Goal: Task Accomplishment & Management: Use online tool/utility

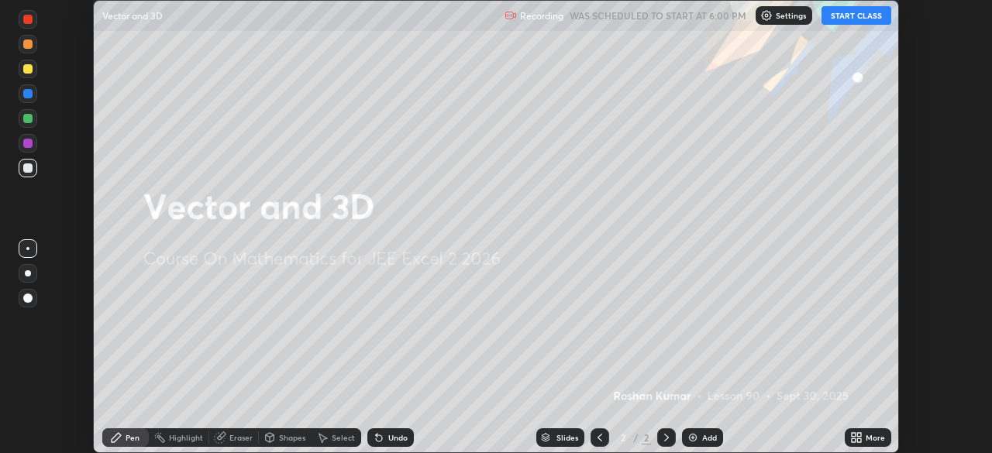
scroll to position [453, 991]
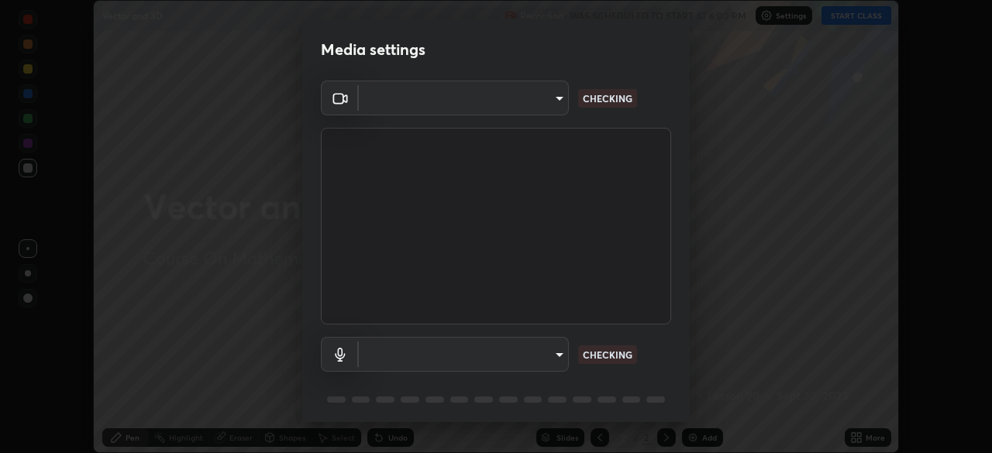
type input "0098613ca96d1cb365b3845fa694b9755ae94ec2d7c0f75973c998bbbf9ace16"
click at [550, 351] on body "Erase all Vector and 3D Recording WAS SCHEDULED TO START AT 6:00 PM Settings ST…" at bounding box center [496, 226] width 992 height 453
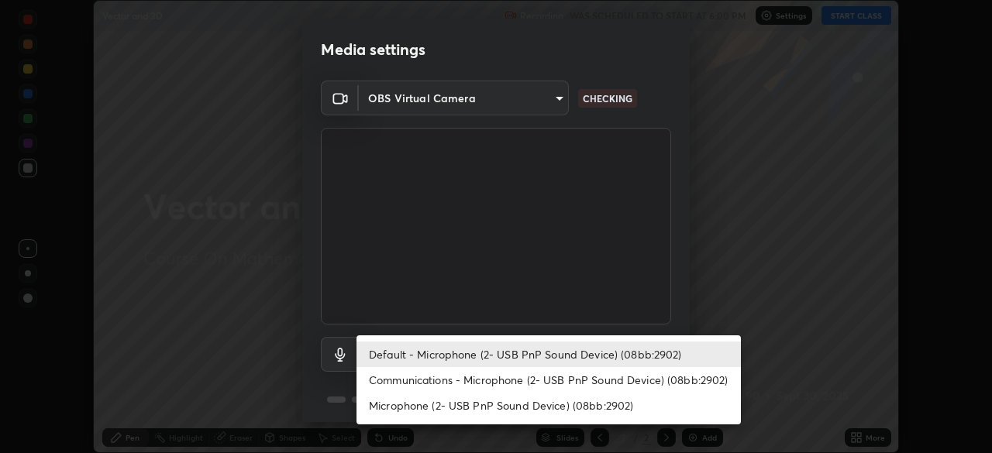
click at [546, 378] on li "Communications - Microphone (2- USB PnP Sound Device) (08bb:2902)" at bounding box center [548, 380] width 384 height 26
type input "communications"
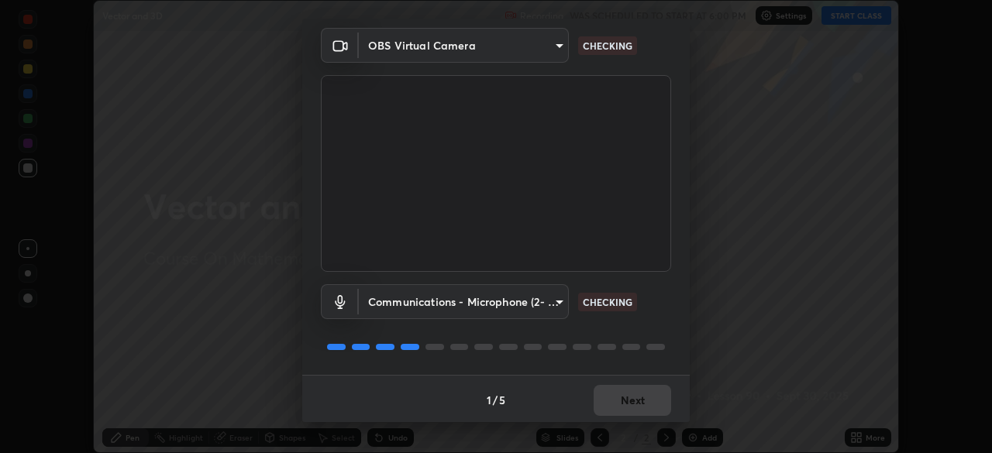
scroll to position [55, 0]
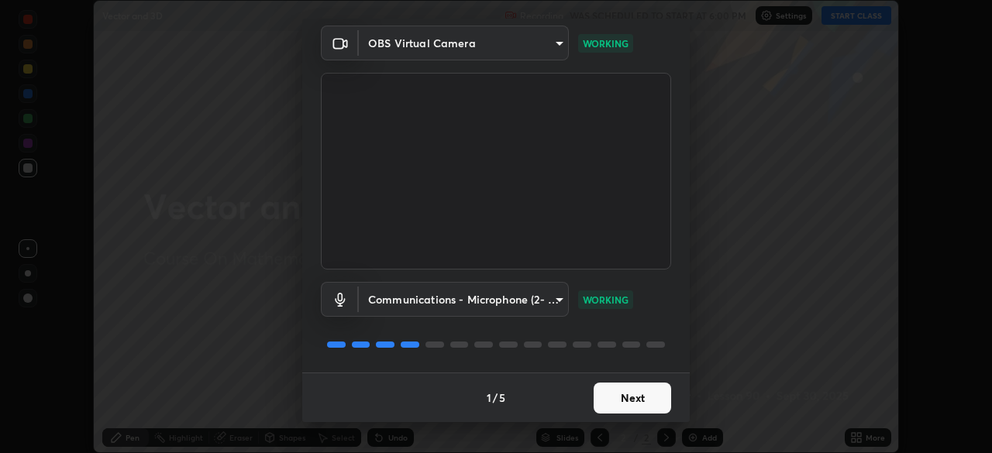
click at [631, 401] on button "Next" at bounding box center [632, 398] width 77 height 31
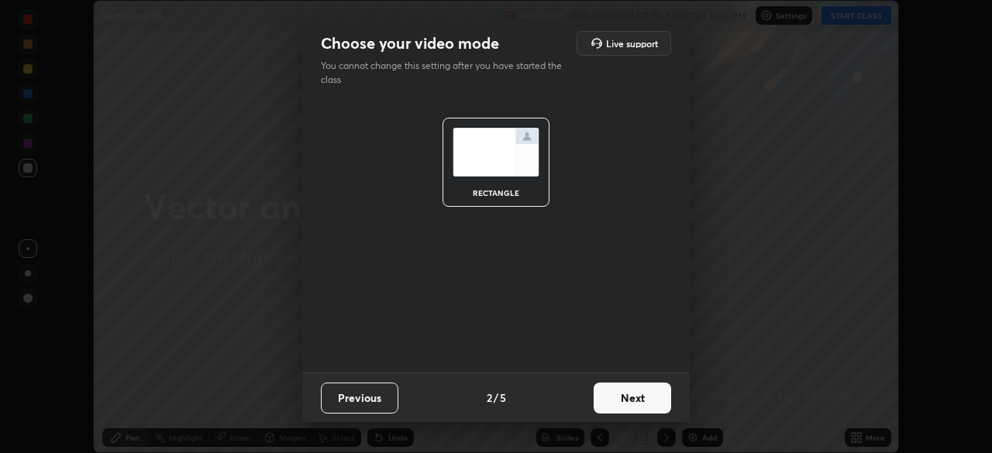
scroll to position [0, 0]
click at [631, 401] on button "Next" at bounding box center [632, 398] width 77 height 31
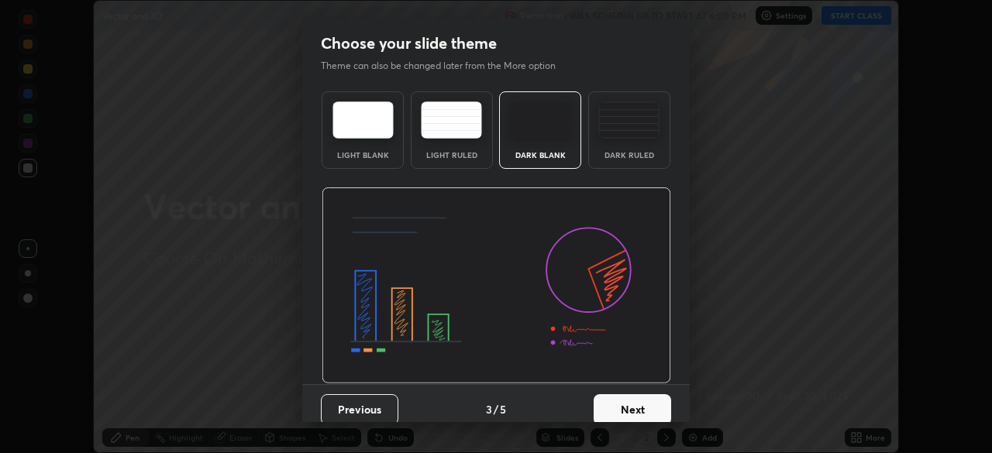
click at [628, 404] on button "Next" at bounding box center [632, 409] width 77 height 31
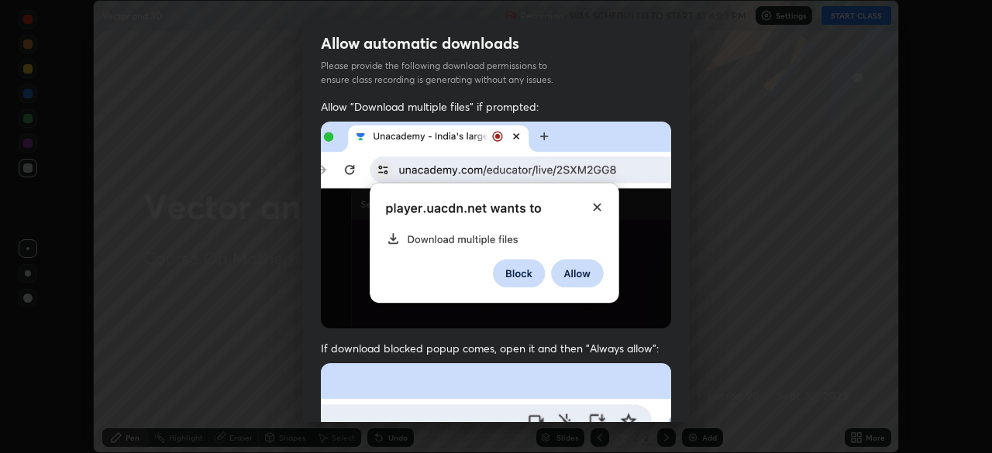
scroll to position [86, 0]
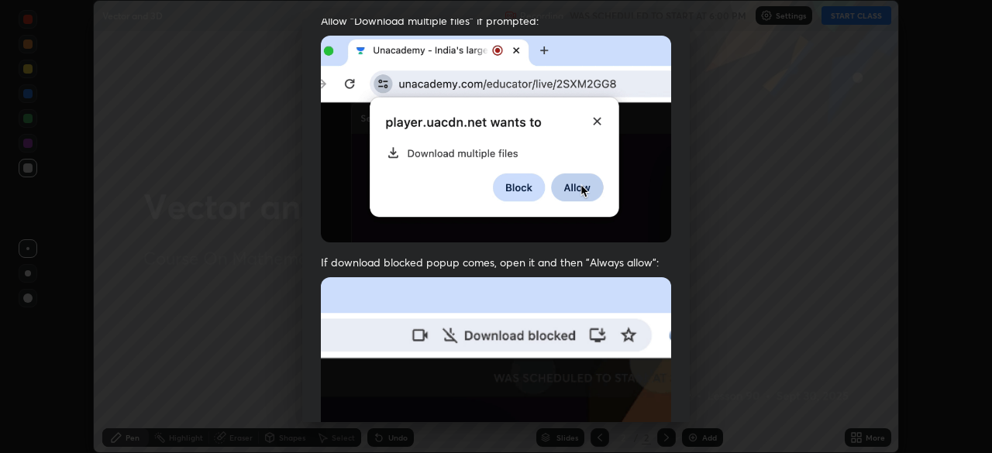
click at [639, 316] on img at bounding box center [496, 446] width 350 height 339
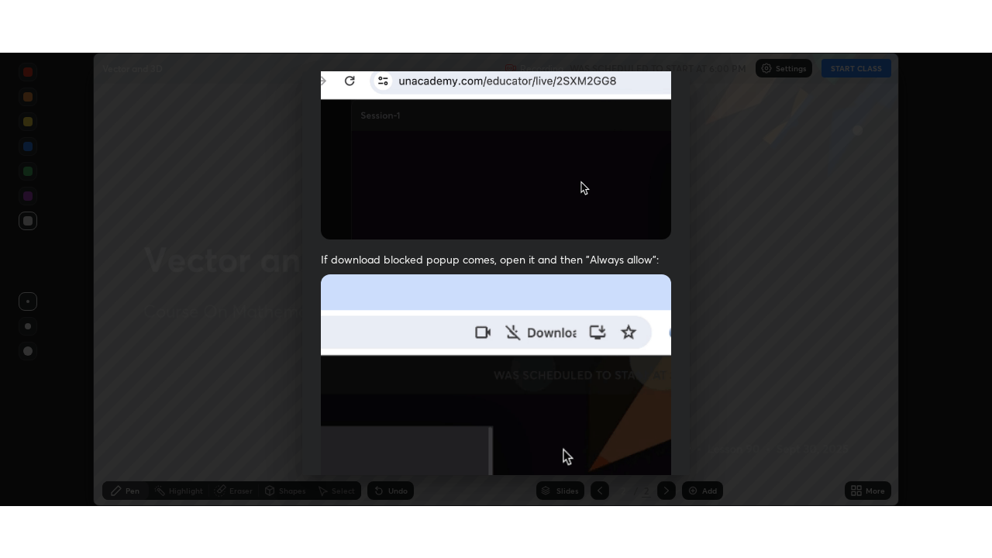
scroll to position [371, 0]
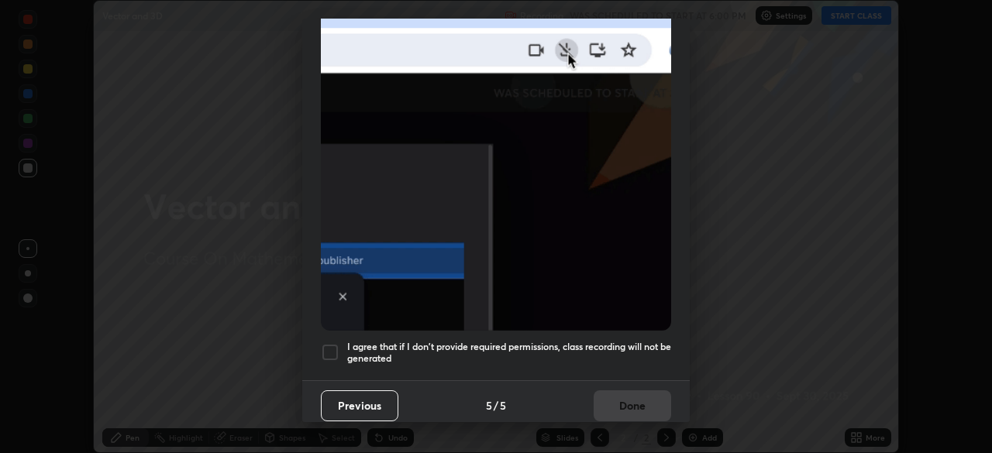
click at [634, 341] on h5 "I agree that if I don't provide required permissions, class recording will not …" at bounding box center [509, 353] width 324 height 24
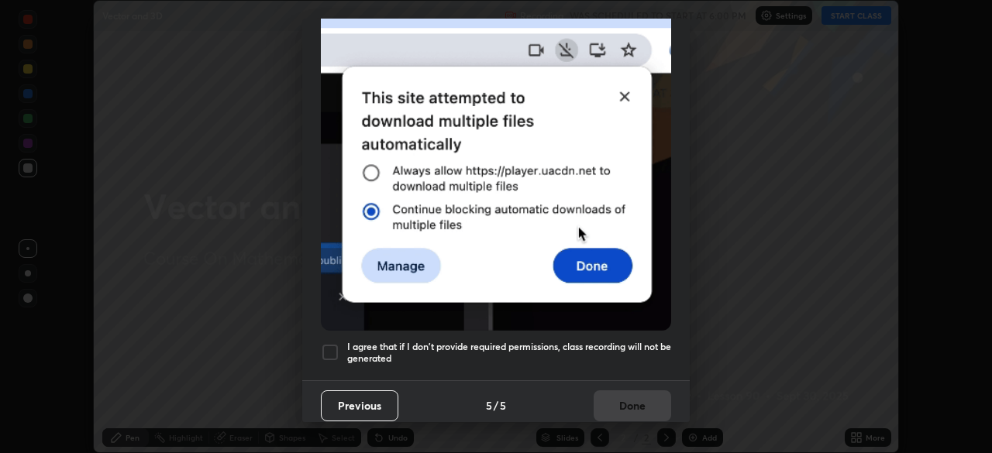
click at [632, 394] on button "Done" at bounding box center [632, 406] width 77 height 31
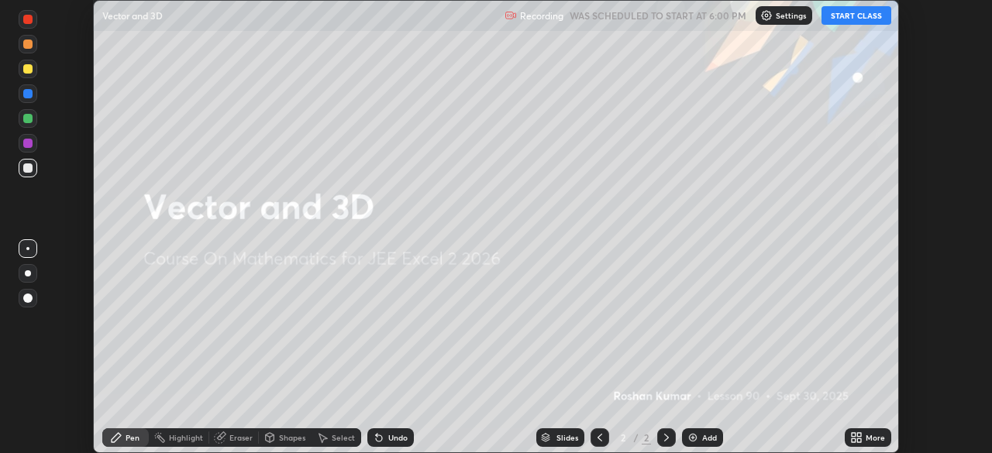
click at [854, 14] on button "START CLASS" at bounding box center [856, 15] width 70 height 19
click at [854, 440] on icon at bounding box center [854, 441] width 4 height 4
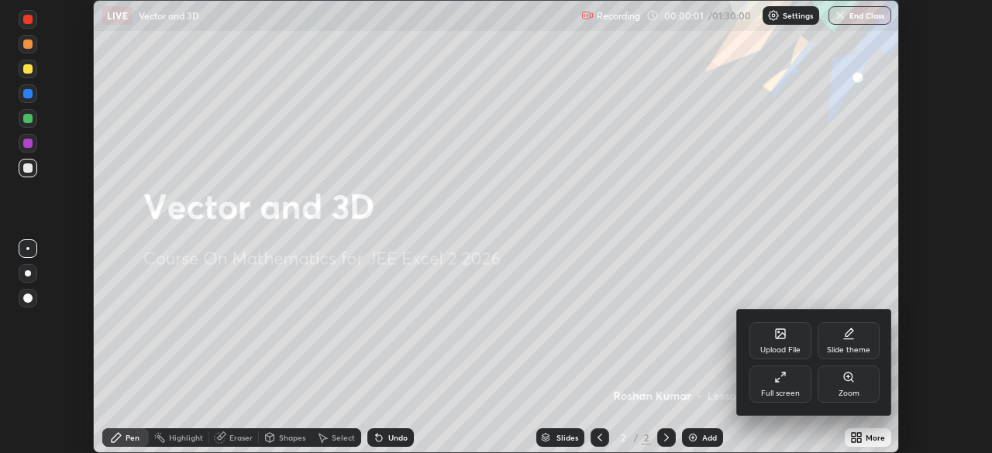
click at [783, 384] on div "Full screen" at bounding box center [780, 384] width 62 height 37
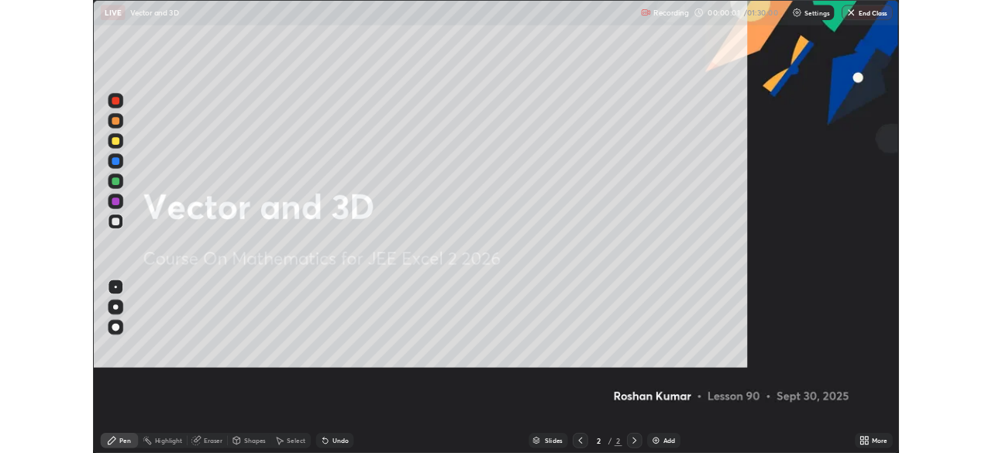
scroll to position [558, 992]
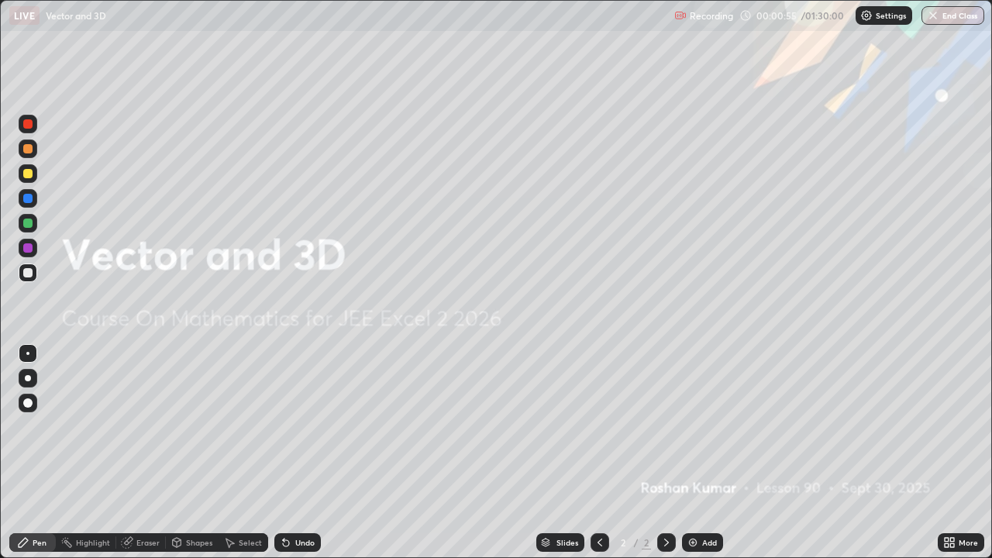
click at [689, 453] on img at bounding box center [693, 542] width 12 height 12
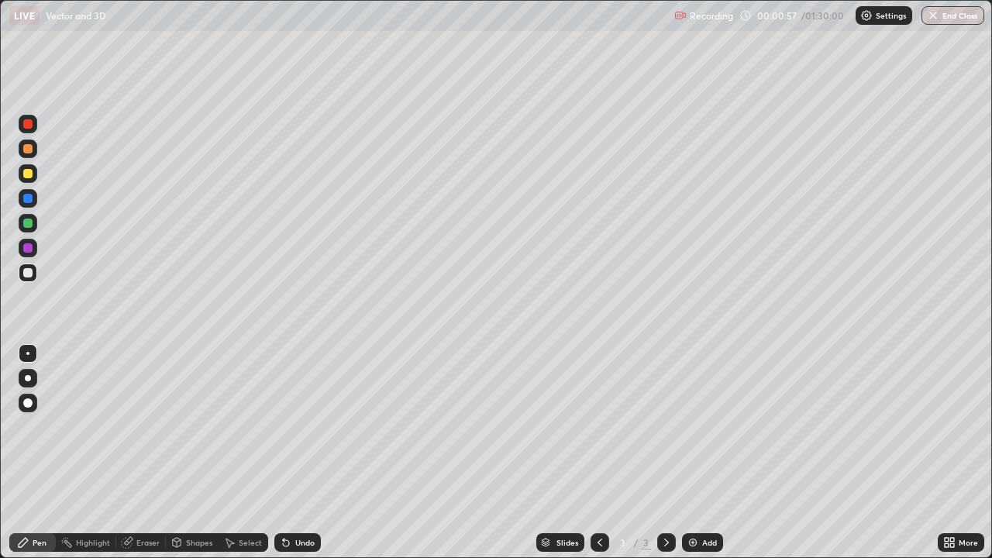
click at [32, 407] on div at bounding box center [28, 403] width 19 height 19
click at [28, 152] on div at bounding box center [27, 148] width 9 height 9
click at [148, 453] on div "Eraser" at bounding box center [147, 543] width 23 height 8
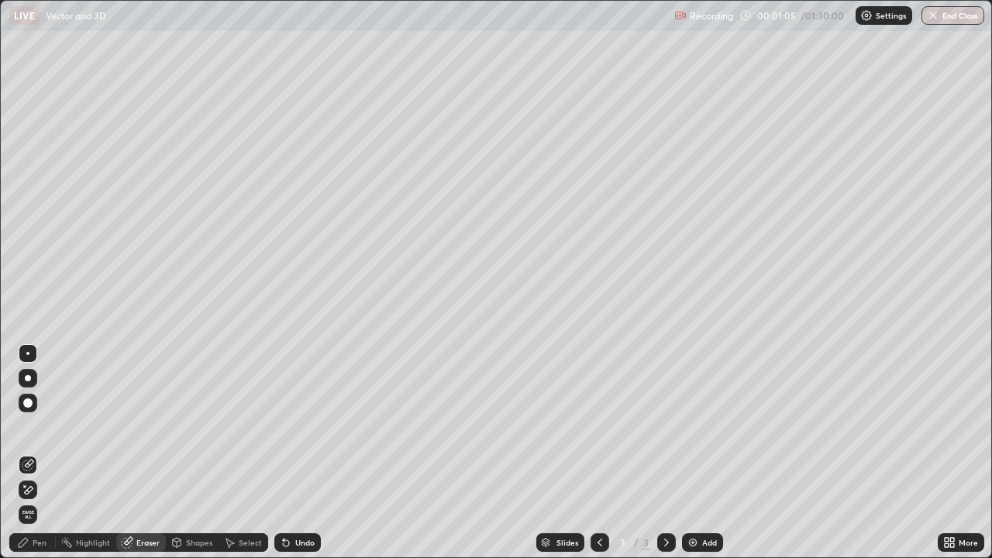
click at [39, 453] on div "Pen" at bounding box center [40, 543] width 14 height 8
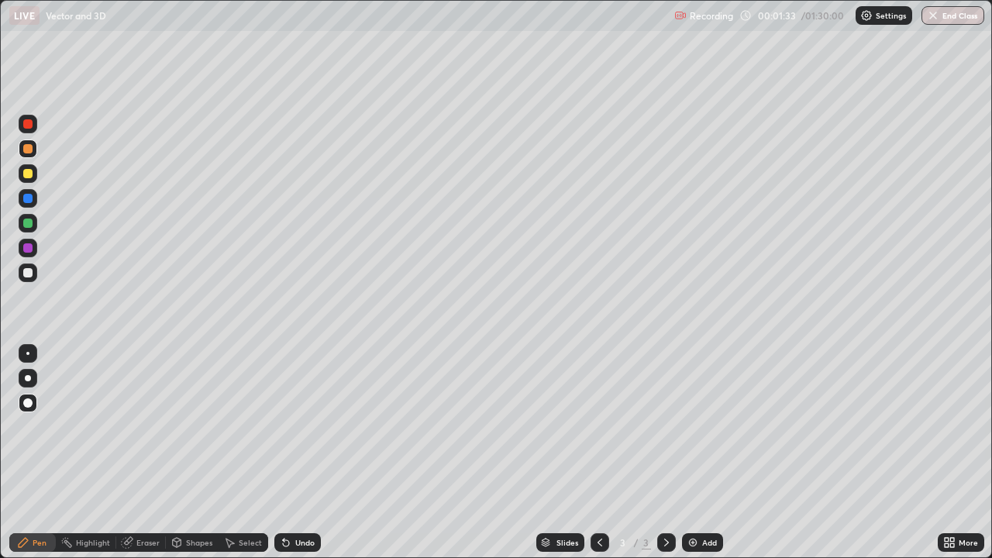
click at [31, 200] on div at bounding box center [27, 198] width 9 height 9
click at [26, 177] on div at bounding box center [27, 173] width 9 height 9
click at [29, 226] on div at bounding box center [27, 223] width 9 height 9
click at [28, 275] on div at bounding box center [27, 272] width 9 height 9
click at [31, 248] on div at bounding box center [27, 247] width 9 height 9
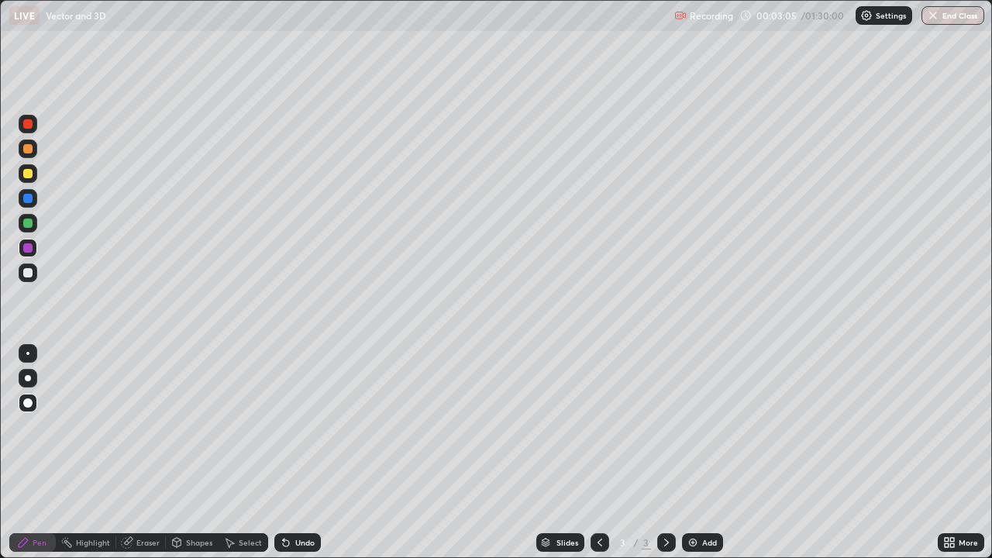
click at [30, 198] on div at bounding box center [27, 198] width 9 height 9
click at [29, 276] on div at bounding box center [27, 272] width 9 height 9
click at [687, 453] on img at bounding box center [693, 542] width 12 height 12
click at [29, 127] on div at bounding box center [27, 123] width 9 height 9
click at [28, 173] on div at bounding box center [27, 173] width 9 height 9
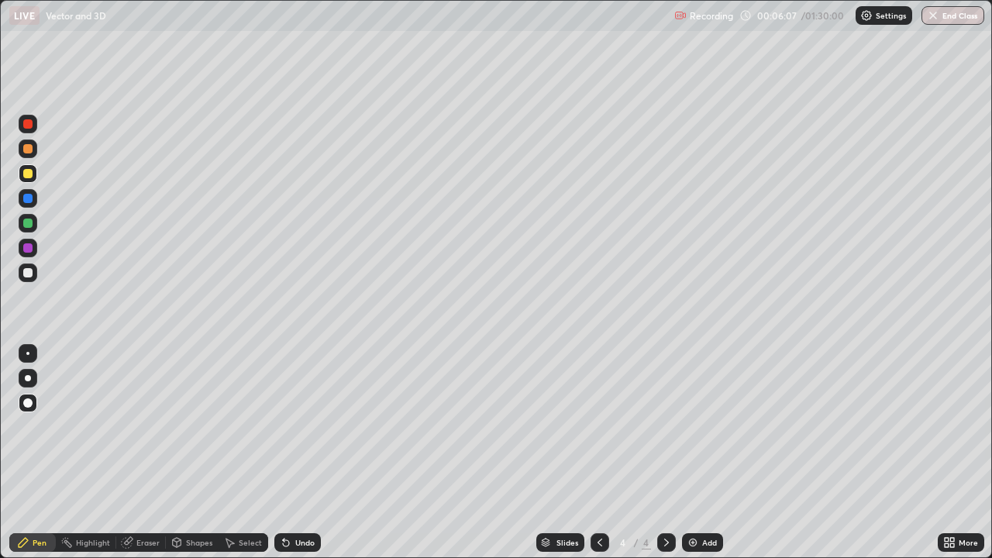
click at [29, 274] on div at bounding box center [27, 272] width 9 height 9
click at [141, 453] on div "Eraser" at bounding box center [147, 543] width 23 height 8
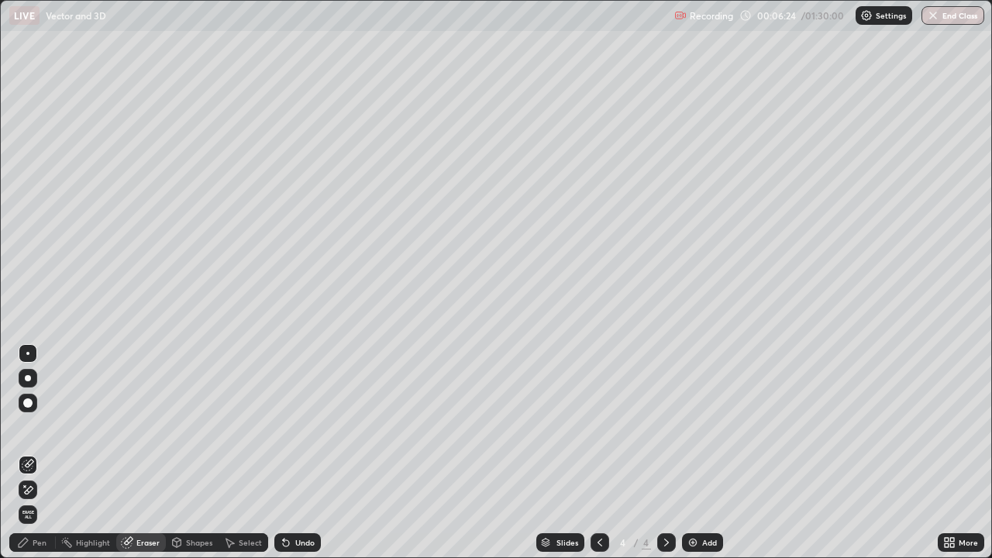
click at [42, 453] on div "Pen" at bounding box center [40, 543] width 14 height 8
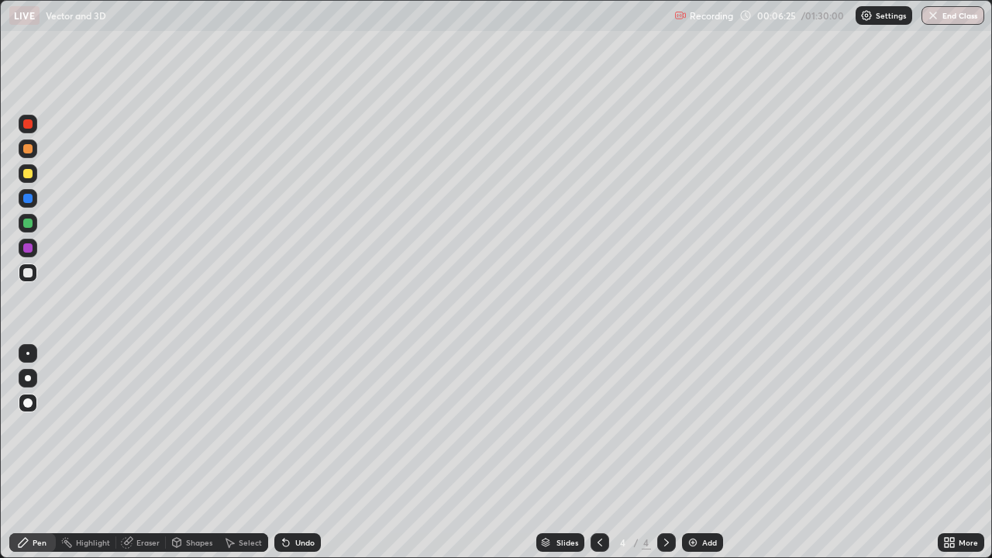
click at [28, 251] on div at bounding box center [27, 247] width 9 height 9
click at [147, 453] on div "Eraser" at bounding box center [147, 543] width 23 height 8
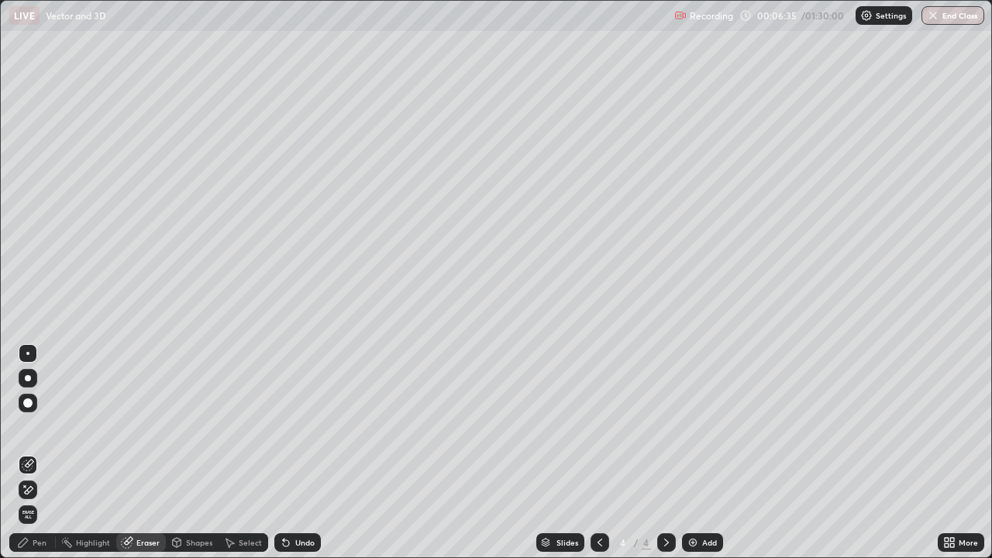
click at [40, 453] on div "Pen" at bounding box center [40, 543] width 14 height 8
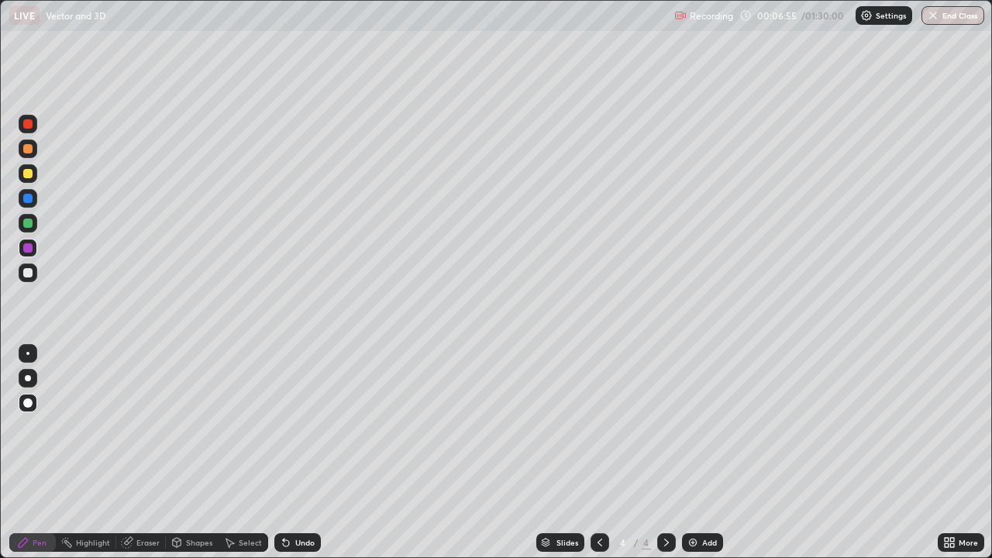
click at [26, 226] on div at bounding box center [27, 223] width 9 height 9
click at [28, 197] on div at bounding box center [27, 198] width 9 height 9
click at [27, 223] on div at bounding box center [27, 223] width 9 height 9
click at [28, 199] on div at bounding box center [27, 198] width 9 height 9
click at [27, 127] on div at bounding box center [27, 123] width 9 height 9
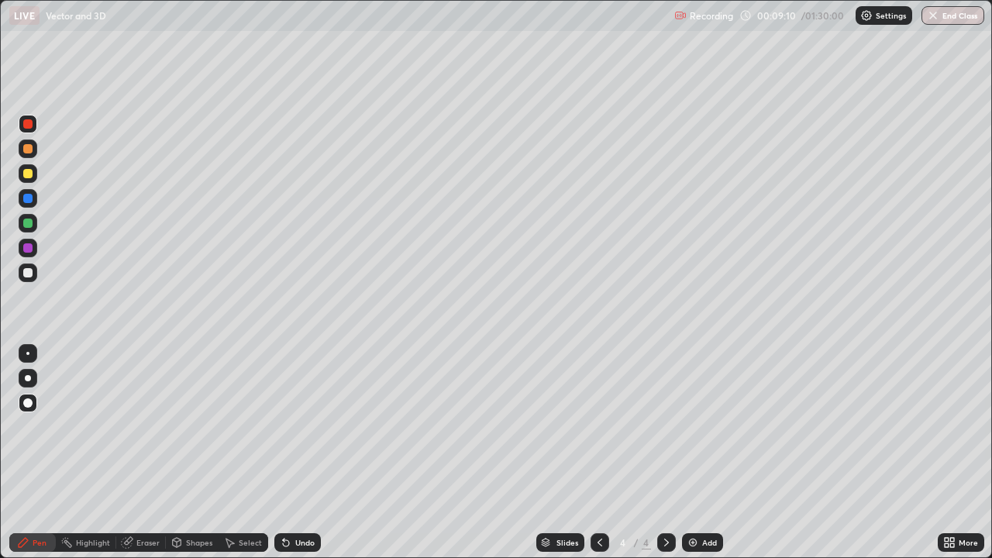
click at [28, 273] on div at bounding box center [27, 272] width 9 height 9
click at [146, 453] on div "Eraser" at bounding box center [141, 542] width 50 height 19
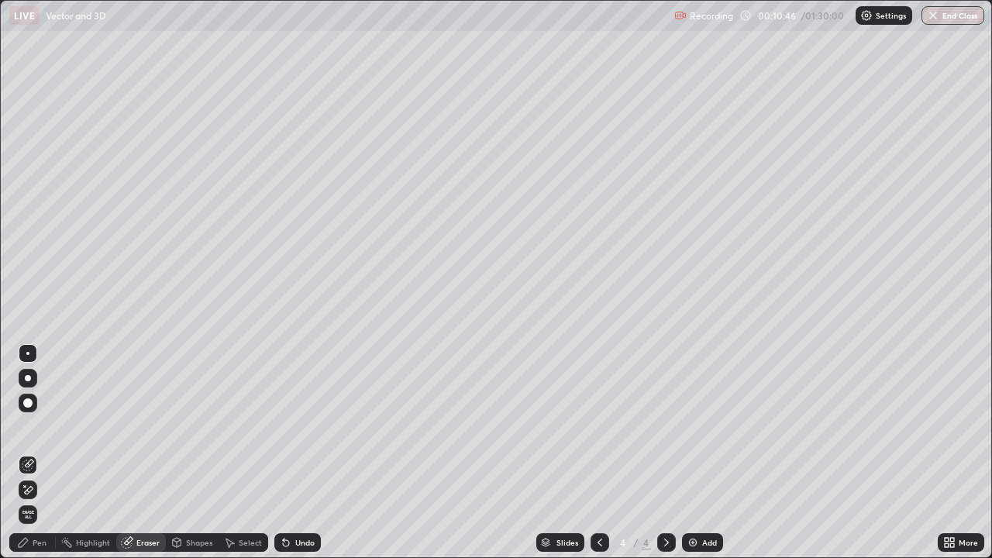
click at [41, 453] on div "Pen" at bounding box center [40, 543] width 14 height 8
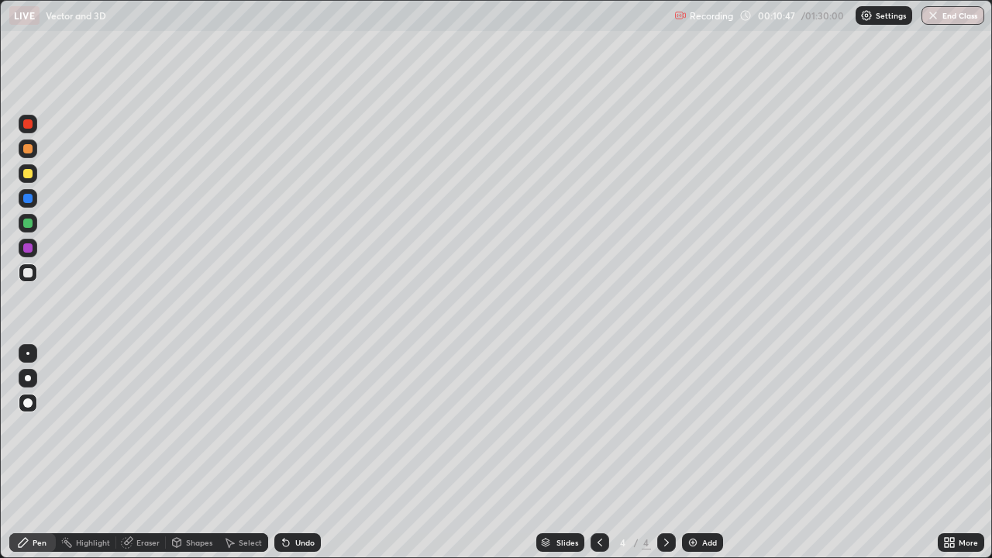
click at [29, 201] on div at bounding box center [27, 198] width 9 height 9
click at [693, 453] on img at bounding box center [693, 542] width 12 height 12
click at [28, 174] on div at bounding box center [27, 173] width 9 height 9
click at [26, 249] on div at bounding box center [27, 247] width 9 height 9
click at [29, 274] on div at bounding box center [27, 272] width 9 height 9
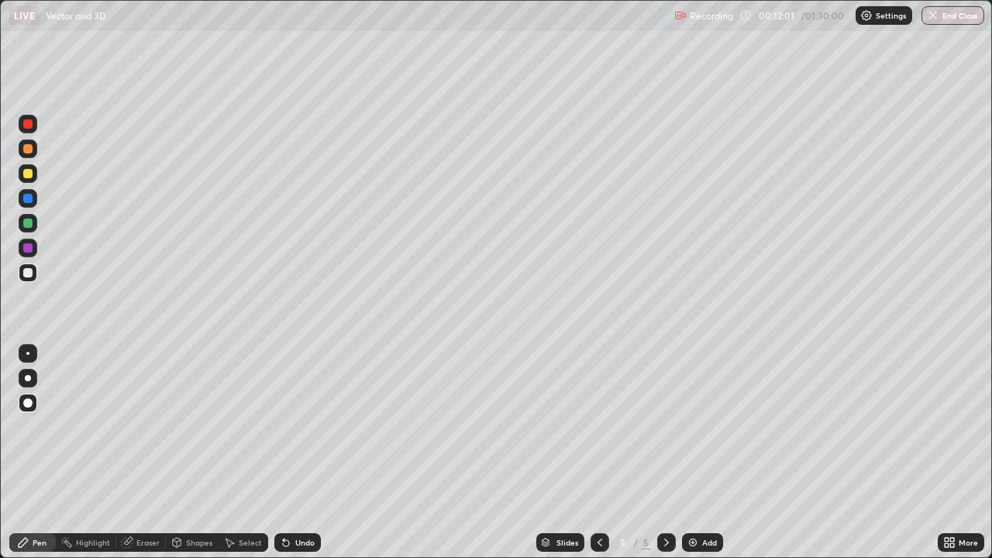
click at [599, 453] on icon at bounding box center [600, 542] width 12 height 12
click at [597, 453] on icon at bounding box center [599, 543] width 5 height 8
click at [664, 453] on icon at bounding box center [666, 542] width 12 height 12
click at [26, 225] on div at bounding box center [27, 223] width 9 height 9
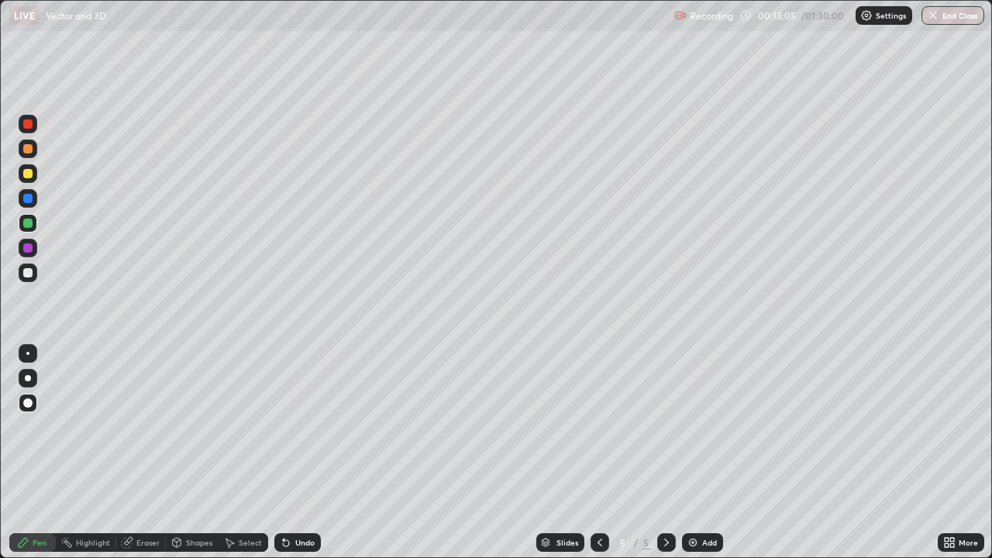
click at [598, 453] on icon at bounding box center [600, 542] width 12 height 12
click at [663, 453] on icon at bounding box center [666, 542] width 12 height 12
click at [26, 177] on div at bounding box center [27, 173] width 9 height 9
click at [27, 224] on div at bounding box center [27, 223] width 9 height 9
click at [28, 273] on div at bounding box center [27, 272] width 9 height 9
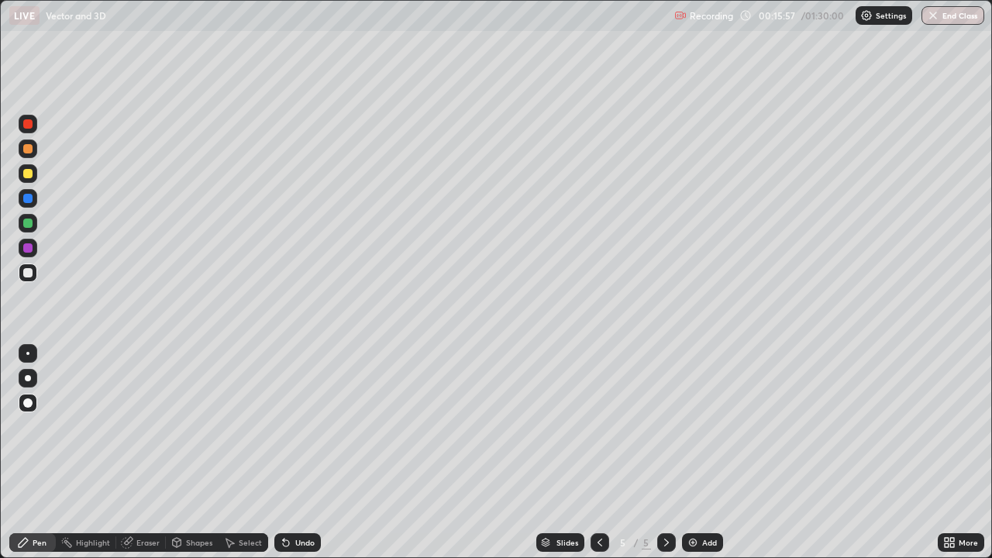
click at [597, 453] on icon at bounding box center [600, 542] width 12 height 12
click at [598, 453] on icon at bounding box center [600, 542] width 12 height 12
click at [663, 453] on icon at bounding box center [666, 542] width 12 height 12
click at [693, 453] on img at bounding box center [693, 542] width 12 height 12
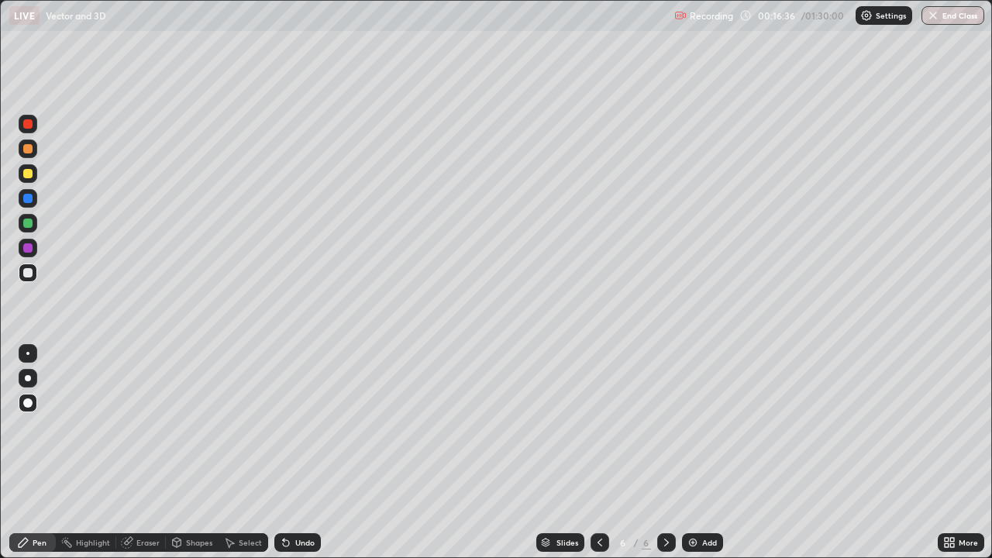
click at [31, 128] on div at bounding box center [27, 123] width 9 height 9
click at [26, 274] on div at bounding box center [27, 272] width 9 height 9
click at [26, 176] on div at bounding box center [27, 173] width 9 height 9
click at [29, 225] on div at bounding box center [27, 223] width 9 height 9
click at [146, 453] on div "Eraser" at bounding box center [147, 543] width 23 height 8
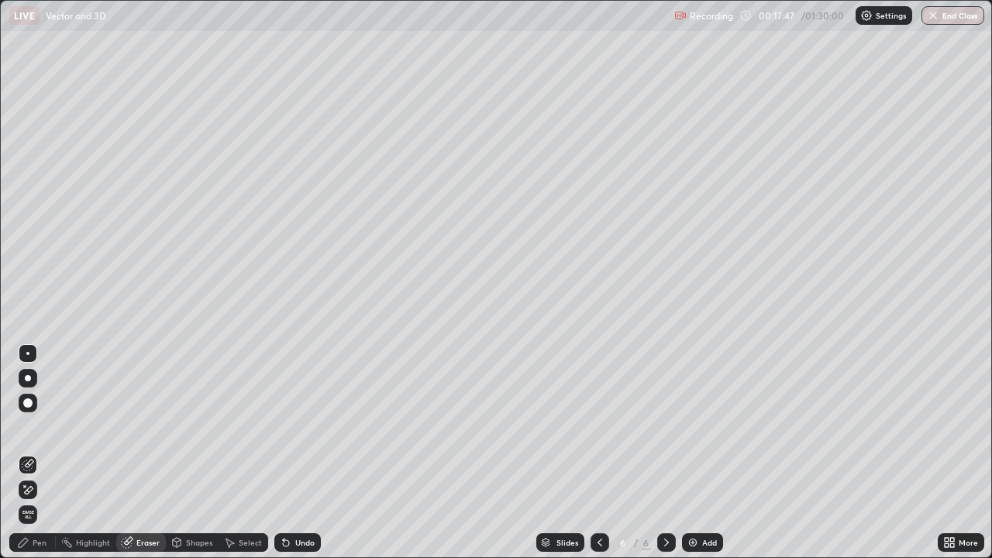
click at [37, 453] on div "Pen" at bounding box center [40, 543] width 14 height 8
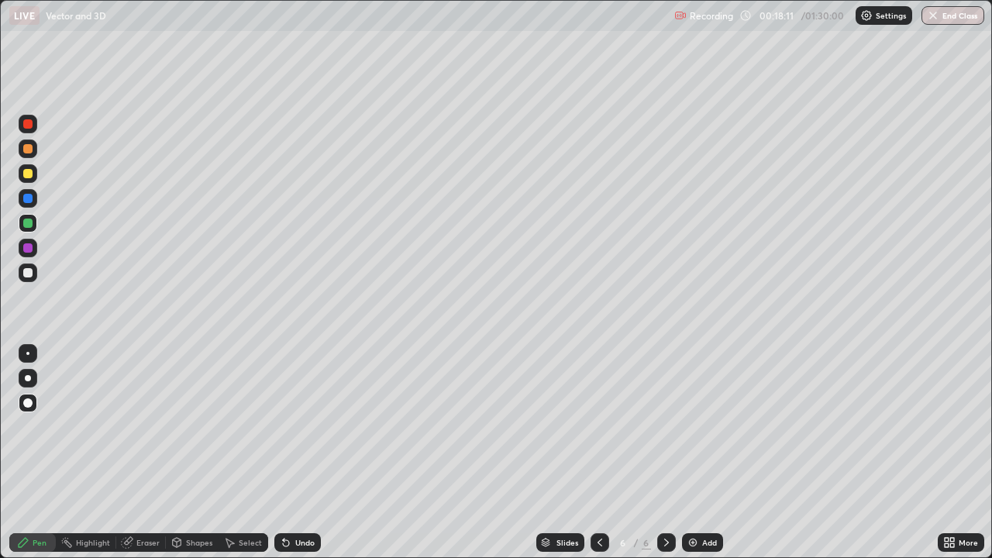
click at [31, 250] on div at bounding box center [27, 247] width 9 height 9
click at [29, 204] on div at bounding box center [28, 198] width 19 height 19
click at [29, 271] on div at bounding box center [27, 272] width 9 height 9
click at [690, 453] on img at bounding box center [693, 542] width 12 height 12
click at [27, 174] on div at bounding box center [27, 173] width 9 height 9
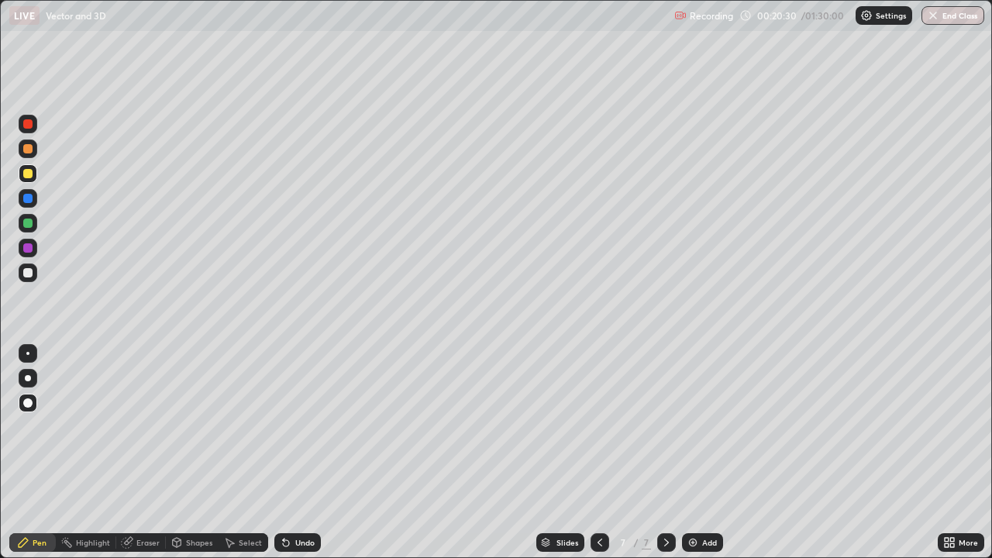
click at [597, 453] on icon at bounding box center [599, 543] width 5 height 8
click at [663, 453] on icon at bounding box center [666, 542] width 12 height 12
click at [30, 201] on div at bounding box center [27, 198] width 9 height 9
click at [26, 248] on div at bounding box center [27, 247] width 9 height 9
click at [29, 223] on div at bounding box center [27, 223] width 9 height 9
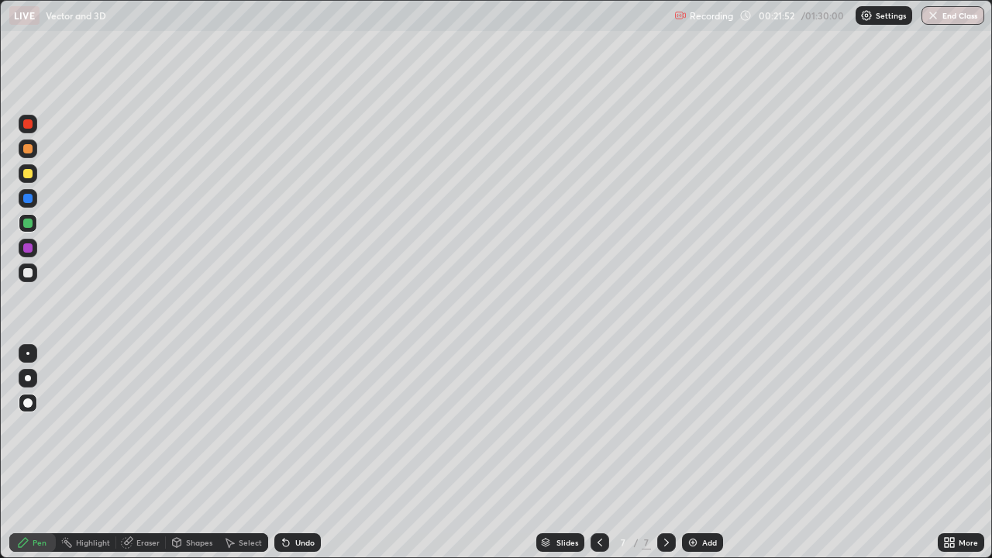
click at [29, 274] on div at bounding box center [27, 272] width 9 height 9
click at [26, 201] on div at bounding box center [27, 198] width 9 height 9
click at [26, 225] on div at bounding box center [27, 223] width 9 height 9
click at [687, 453] on img at bounding box center [693, 542] width 12 height 12
click at [29, 150] on div at bounding box center [27, 148] width 9 height 9
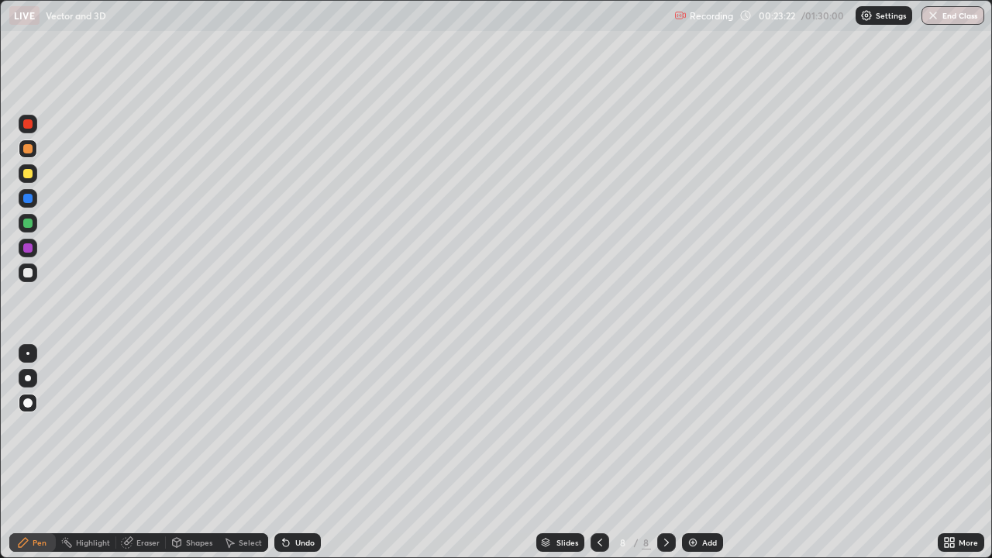
click at [26, 225] on div at bounding box center [27, 223] width 9 height 9
click at [26, 249] on div at bounding box center [27, 247] width 9 height 9
click at [29, 274] on div at bounding box center [27, 272] width 9 height 9
click at [28, 222] on div at bounding box center [27, 223] width 9 height 9
click at [29, 278] on div at bounding box center [28, 272] width 19 height 19
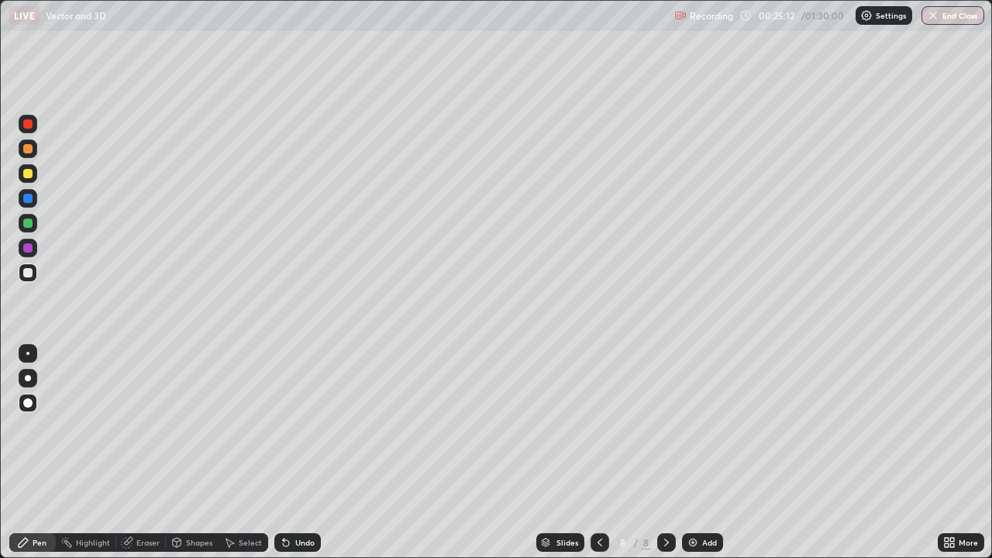
click at [31, 225] on div at bounding box center [27, 223] width 9 height 9
click at [26, 249] on div at bounding box center [27, 247] width 9 height 9
click at [29, 174] on div at bounding box center [27, 173] width 9 height 9
click at [25, 127] on div at bounding box center [27, 123] width 9 height 9
click at [149, 453] on div "Eraser" at bounding box center [147, 543] width 23 height 8
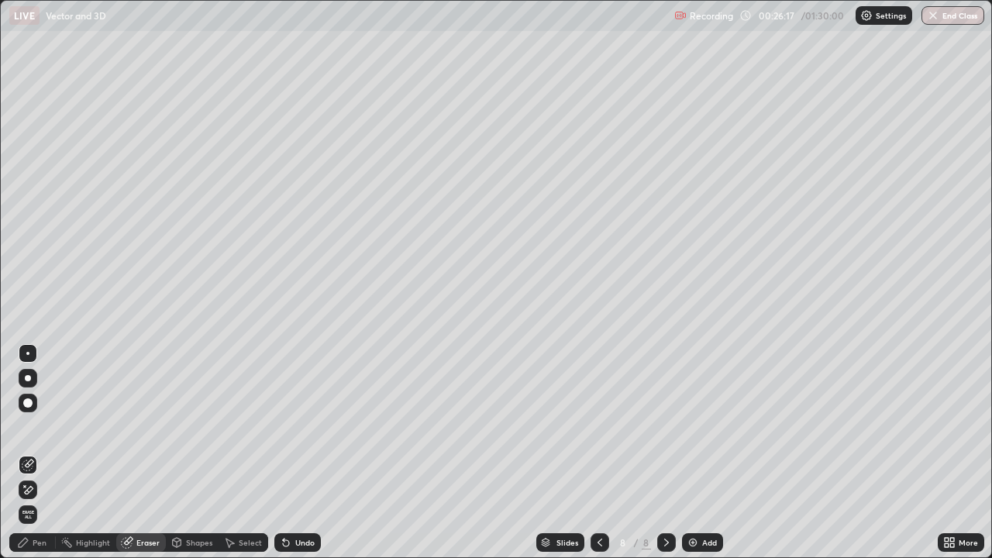
click at [45, 453] on div "Pen" at bounding box center [40, 543] width 14 height 8
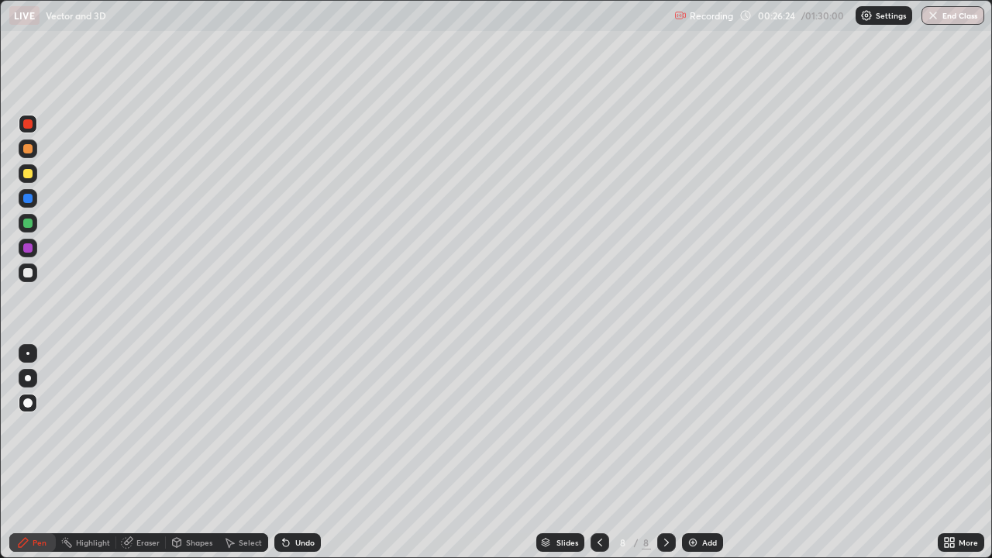
click at [26, 198] on div at bounding box center [27, 198] width 9 height 9
click at [147, 453] on div "Eraser" at bounding box center [147, 543] width 23 height 8
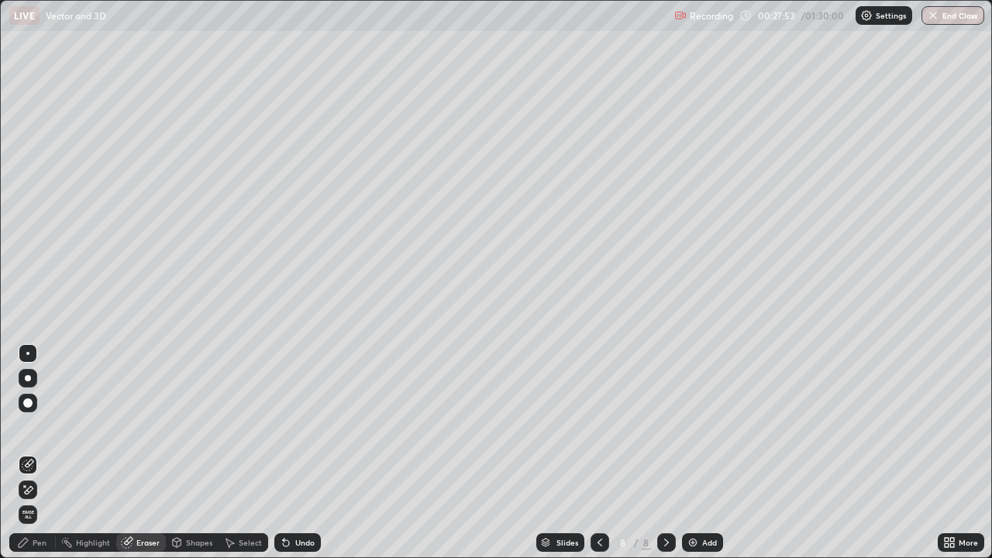
click at [42, 453] on div "Pen" at bounding box center [40, 543] width 14 height 8
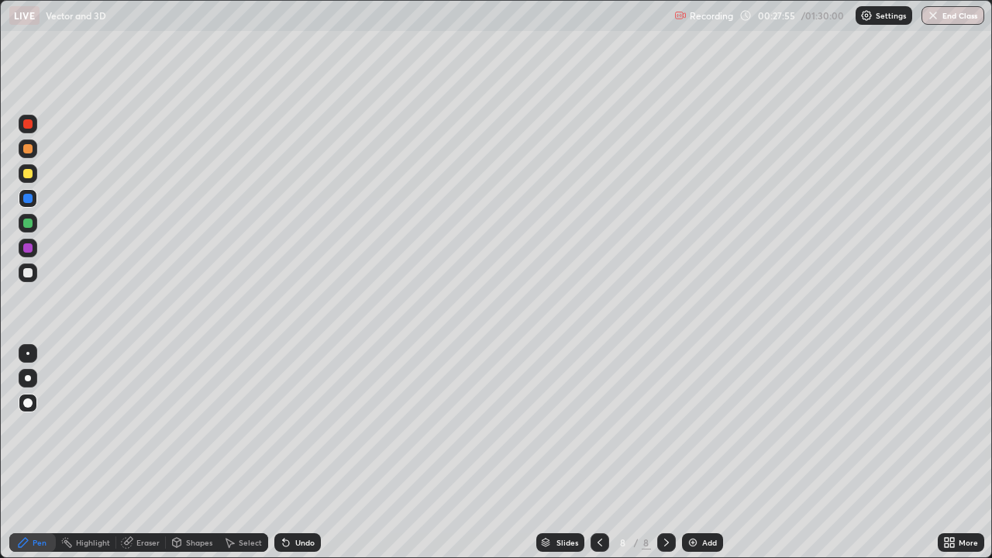
click at [29, 172] on div at bounding box center [27, 173] width 9 height 9
click at [26, 224] on div at bounding box center [27, 223] width 9 height 9
click at [140, 453] on div "Eraser" at bounding box center [147, 543] width 23 height 8
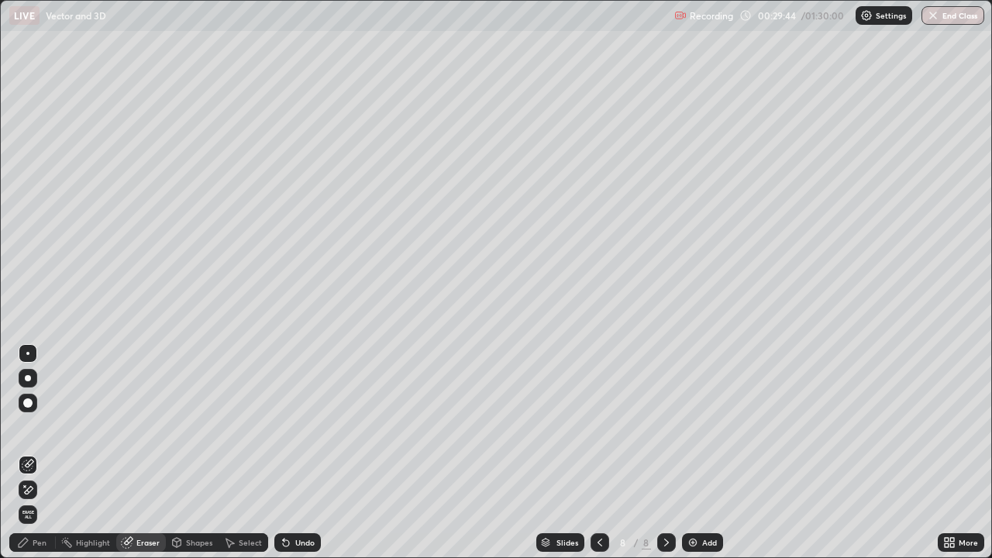
click at [43, 453] on div "Pen" at bounding box center [32, 542] width 46 height 19
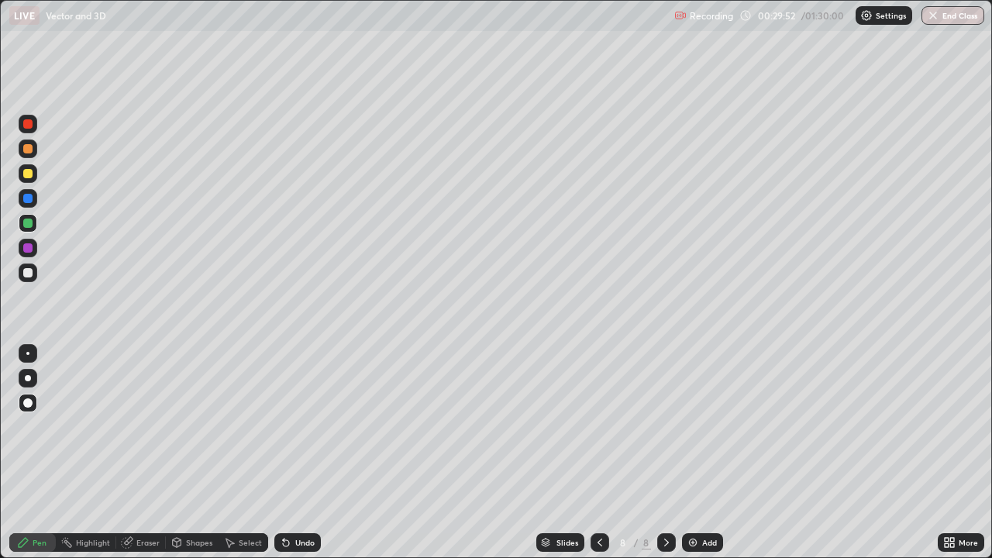
click at [29, 201] on div at bounding box center [27, 198] width 9 height 9
click at [598, 453] on icon at bounding box center [600, 542] width 12 height 12
click at [597, 453] on icon at bounding box center [599, 543] width 5 height 8
click at [594, 453] on icon at bounding box center [600, 542] width 12 height 12
click at [594, 453] on div at bounding box center [599, 542] width 19 height 19
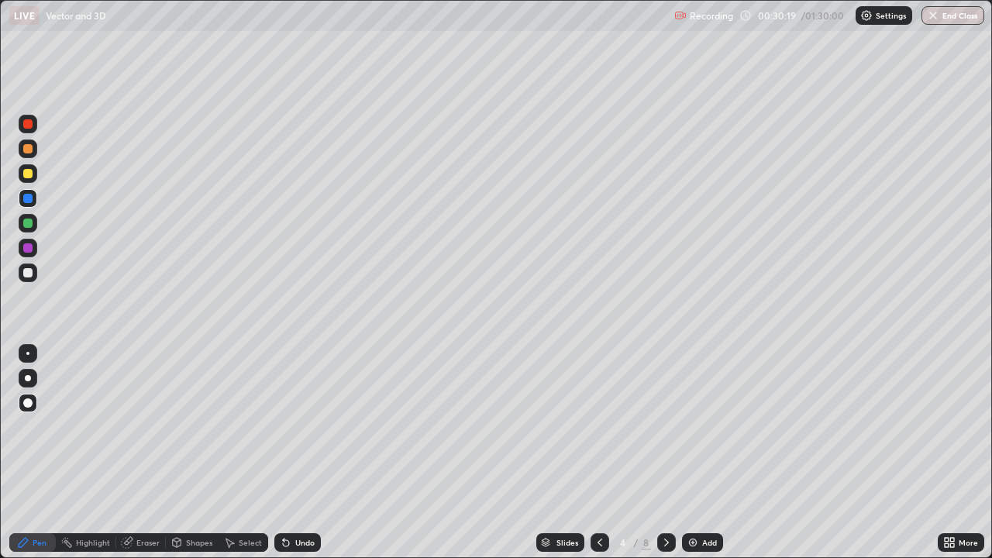
click at [596, 453] on icon at bounding box center [600, 542] width 12 height 12
click at [666, 453] on icon at bounding box center [666, 542] width 12 height 12
click at [663, 453] on icon at bounding box center [666, 542] width 12 height 12
click at [597, 453] on icon at bounding box center [600, 542] width 12 height 12
click at [664, 453] on div at bounding box center [666, 542] width 19 height 31
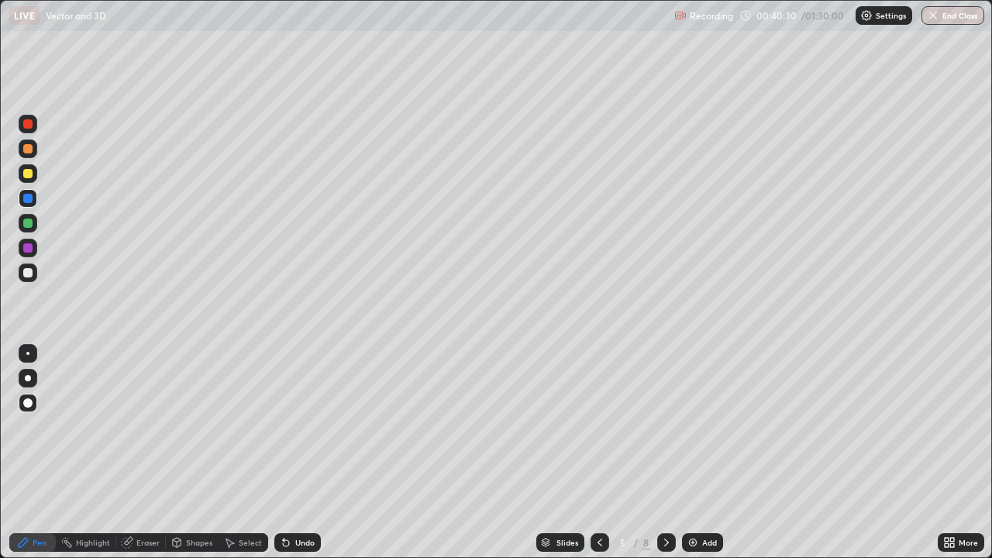
click at [665, 453] on icon at bounding box center [666, 542] width 12 height 12
click at [598, 453] on icon at bounding box center [600, 542] width 12 height 12
click at [666, 453] on icon at bounding box center [666, 543] width 5 height 8
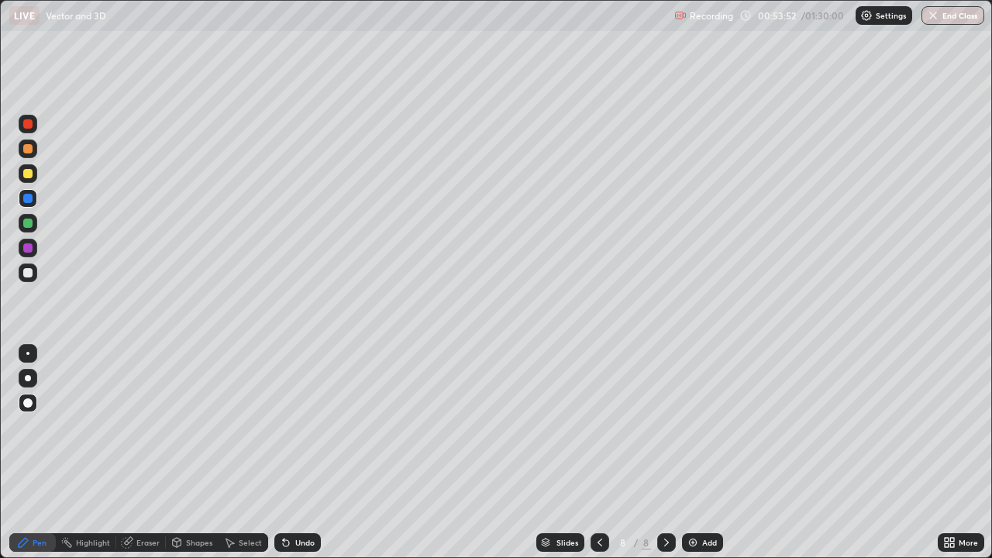
click at [694, 453] on img at bounding box center [693, 542] width 12 height 12
click at [31, 148] on div at bounding box center [27, 148] width 9 height 9
click at [29, 223] on div at bounding box center [27, 223] width 9 height 9
click at [30, 272] on div at bounding box center [27, 272] width 9 height 9
click at [29, 197] on div at bounding box center [27, 198] width 9 height 9
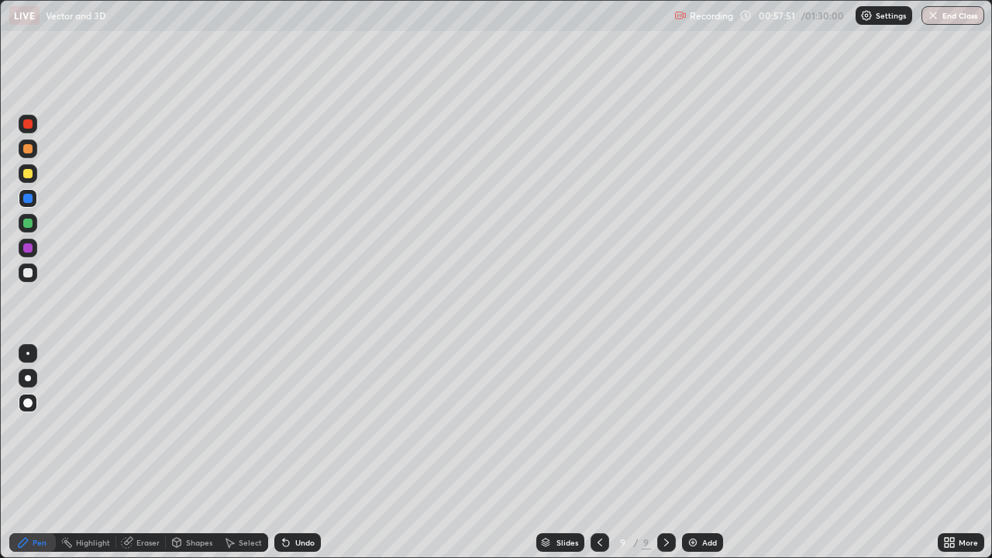
click at [29, 173] on div at bounding box center [27, 173] width 9 height 9
click at [28, 249] on div at bounding box center [27, 247] width 9 height 9
click at [27, 223] on div at bounding box center [27, 223] width 9 height 9
click at [29, 274] on div at bounding box center [27, 272] width 9 height 9
click at [26, 198] on div at bounding box center [27, 198] width 9 height 9
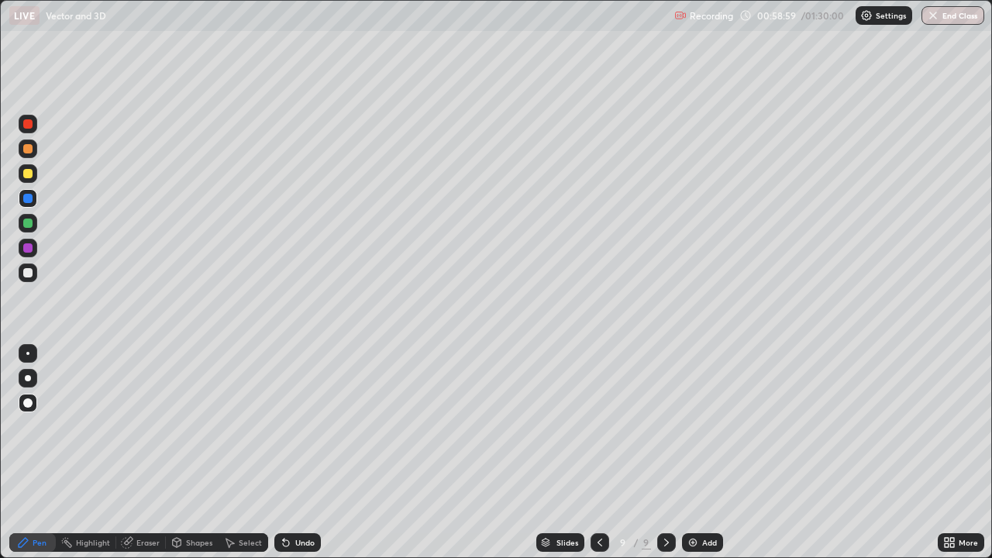
click at [25, 123] on div at bounding box center [27, 123] width 9 height 9
click at [29, 249] on div at bounding box center [27, 247] width 9 height 9
click at [25, 223] on div at bounding box center [27, 223] width 9 height 9
click at [27, 153] on div at bounding box center [27, 148] width 9 height 9
click at [29, 199] on div at bounding box center [27, 198] width 9 height 9
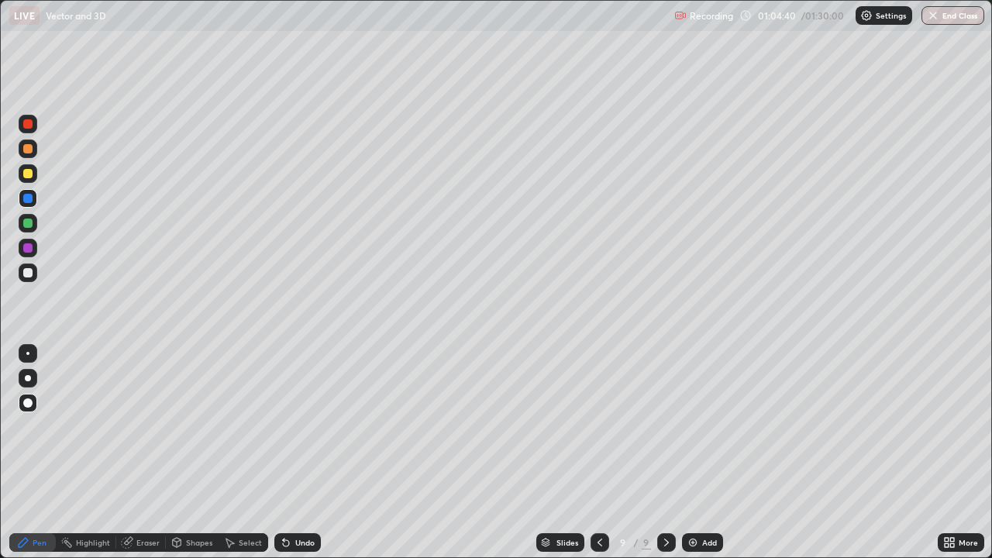
click at [694, 453] on img at bounding box center [693, 542] width 12 height 12
click at [29, 226] on div at bounding box center [27, 223] width 9 height 9
click at [597, 453] on icon at bounding box center [599, 543] width 5 height 8
click at [665, 453] on icon at bounding box center [666, 542] width 12 height 12
click at [142, 453] on div "Eraser" at bounding box center [147, 543] width 23 height 8
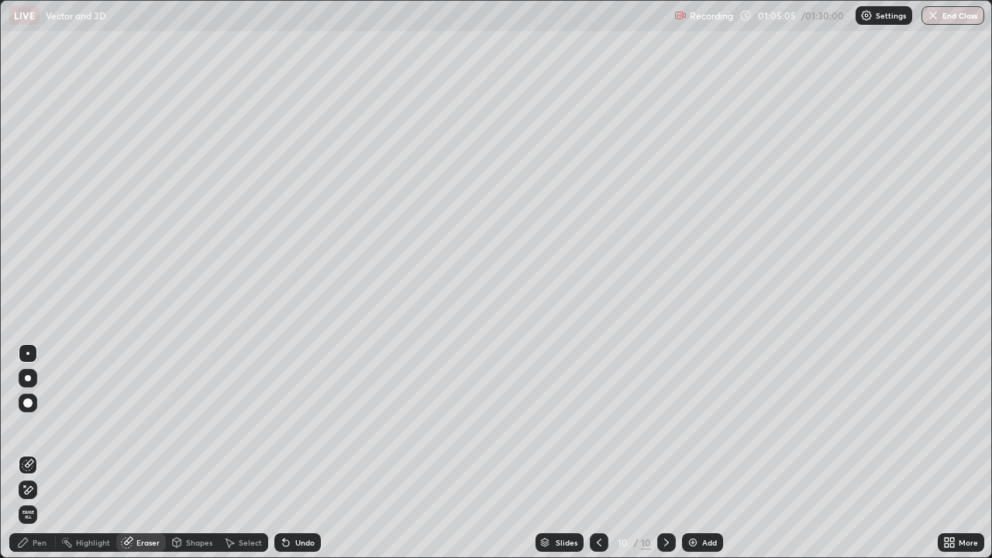
click at [40, 453] on div "Pen" at bounding box center [40, 543] width 14 height 8
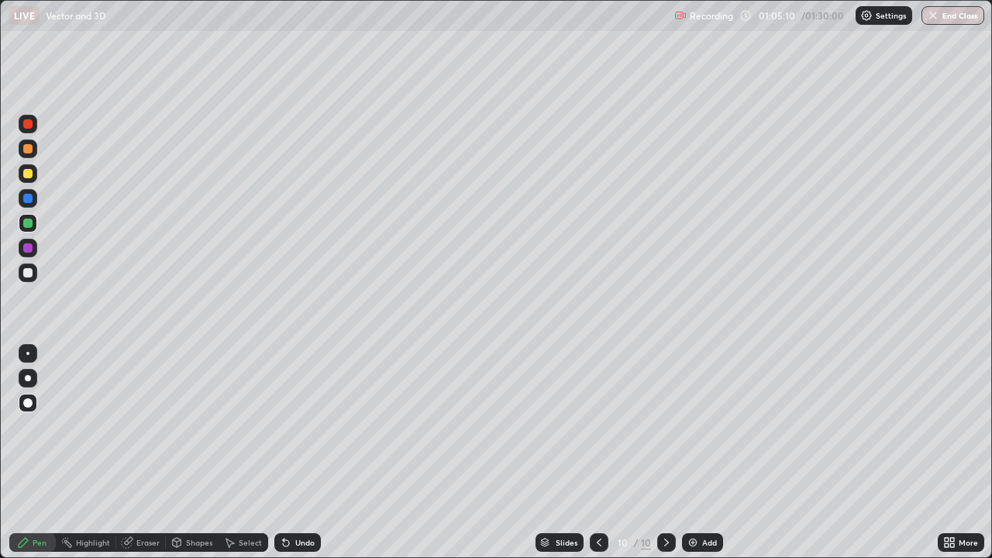
click at [28, 250] on div at bounding box center [27, 247] width 9 height 9
click at [28, 175] on div at bounding box center [27, 173] width 9 height 9
click at [27, 273] on div at bounding box center [27, 272] width 9 height 9
click at [28, 174] on div at bounding box center [27, 173] width 9 height 9
click at [596, 453] on icon at bounding box center [599, 542] width 12 height 12
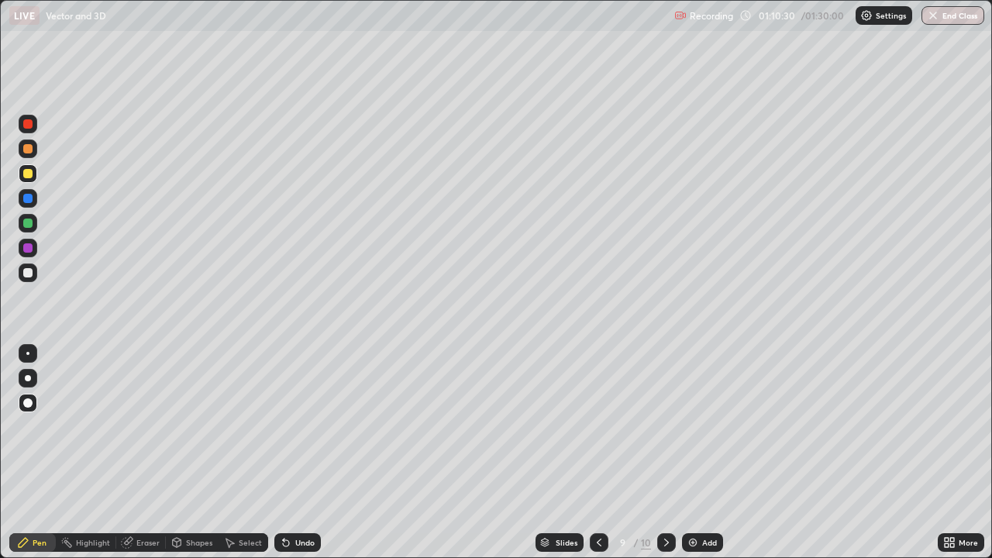
click at [665, 453] on icon at bounding box center [666, 542] width 12 height 12
click at [690, 453] on img at bounding box center [693, 542] width 12 height 12
click at [30, 199] on div at bounding box center [27, 198] width 9 height 9
click at [28, 124] on div at bounding box center [27, 123] width 9 height 9
click at [27, 274] on div at bounding box center [27, 272] width 9 height 9
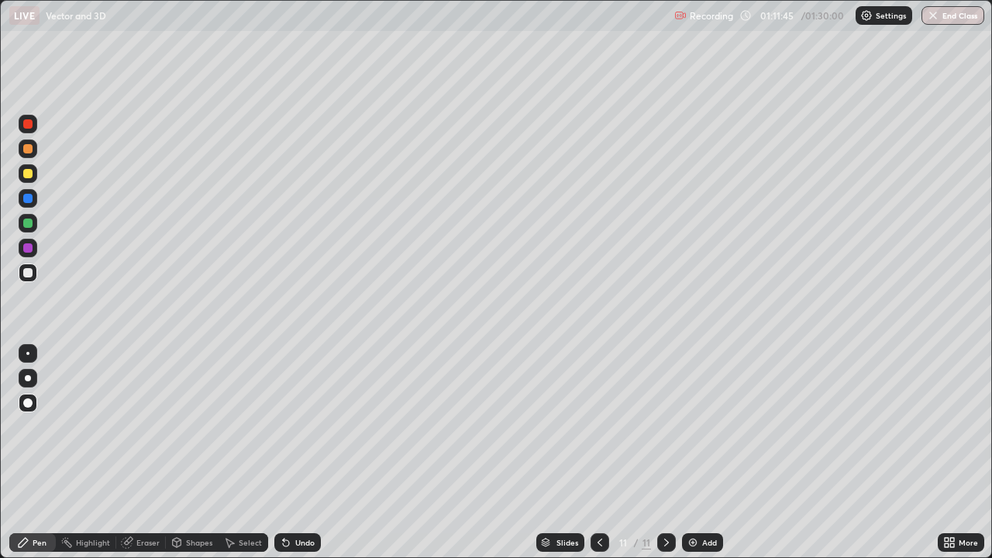
click at [26, 176] on div at bounding box center [27, 173] width 9 height 9
click at [29, 199] on div at bounding box center [27, 198] width 9 height 9
click at [27, 249] on div at bounding box center [27, 247] width 9 height 9
click at [598, 453] on icon at bounding box center [600, 542] width 12 height 12
click at [600, 453] on icon at bounding box center [600, 542] width 12 height 12
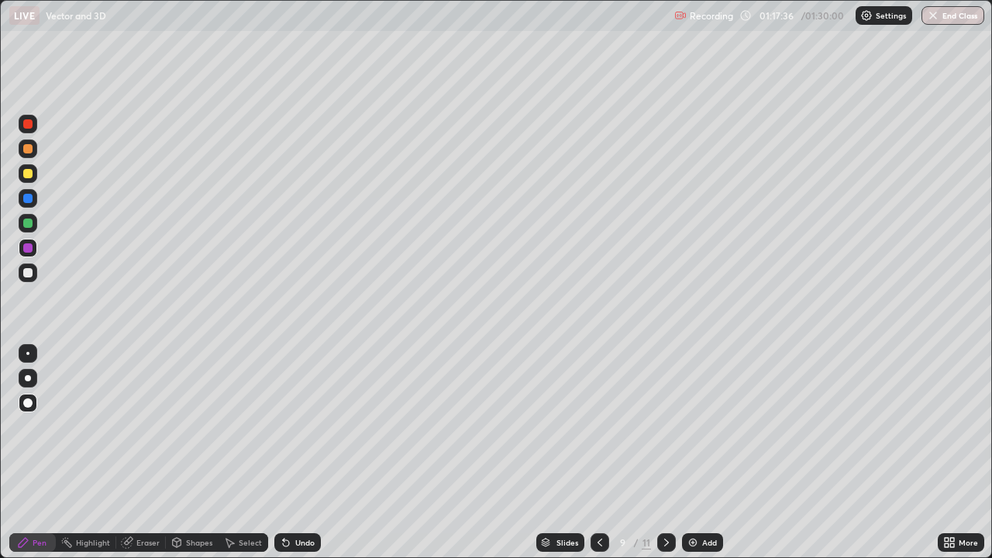
click at [665, 453] on icon at bounding box center [666, 542] width 12 height 12
click at [660, 453] on div at bounding box center [666, 542] width 19 height 19
click at [949, 22] on button "End Class" at bounding box center [952, 15] width 63 height 19
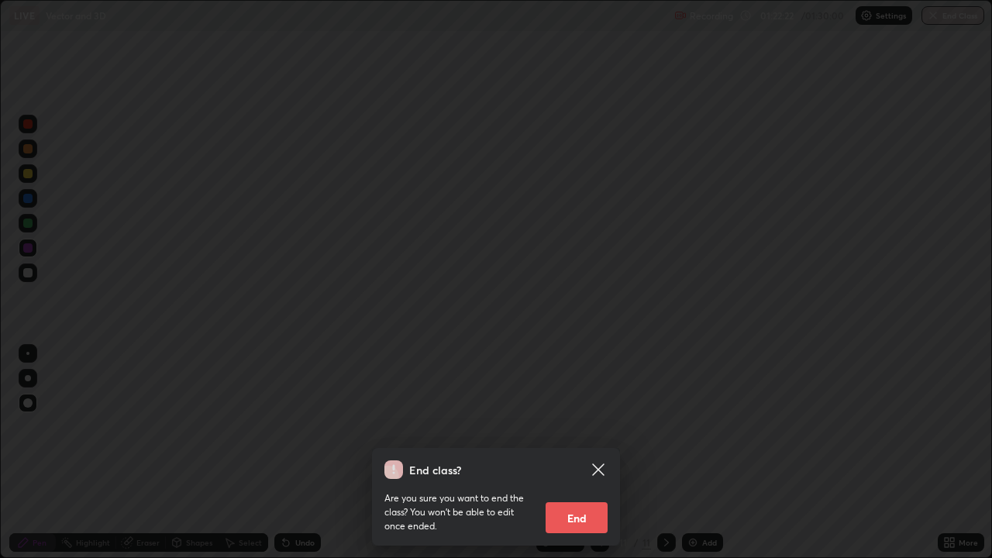
click at [573, 453] on button "End" at bounding box center [577, 517] width 62 height 31
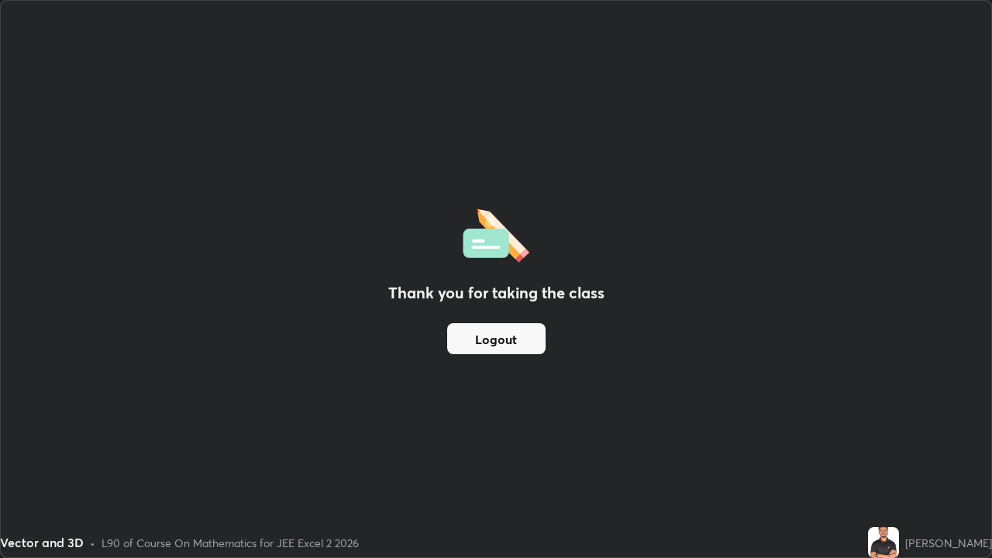
click at [899, 453] on img at bounding box center [883, 542] width 31 height 31
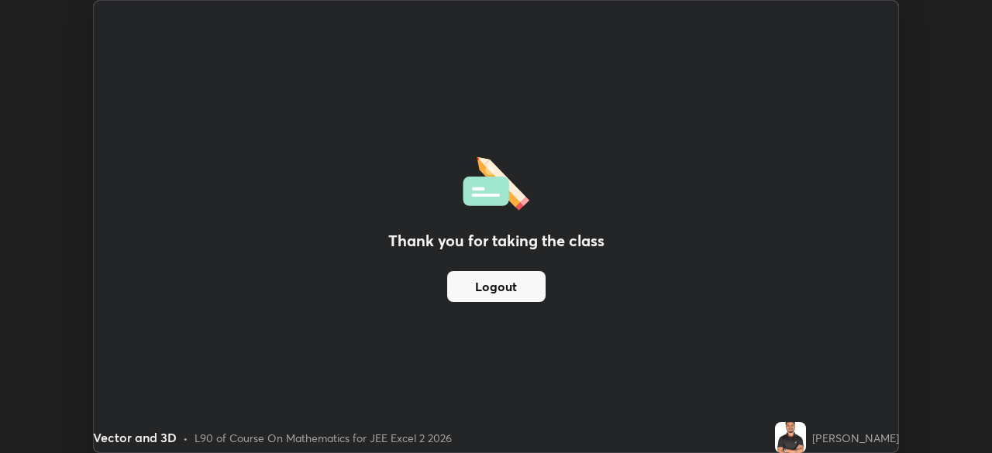
scroll to position [77036, 76498]
